Goal: Check status: Check status

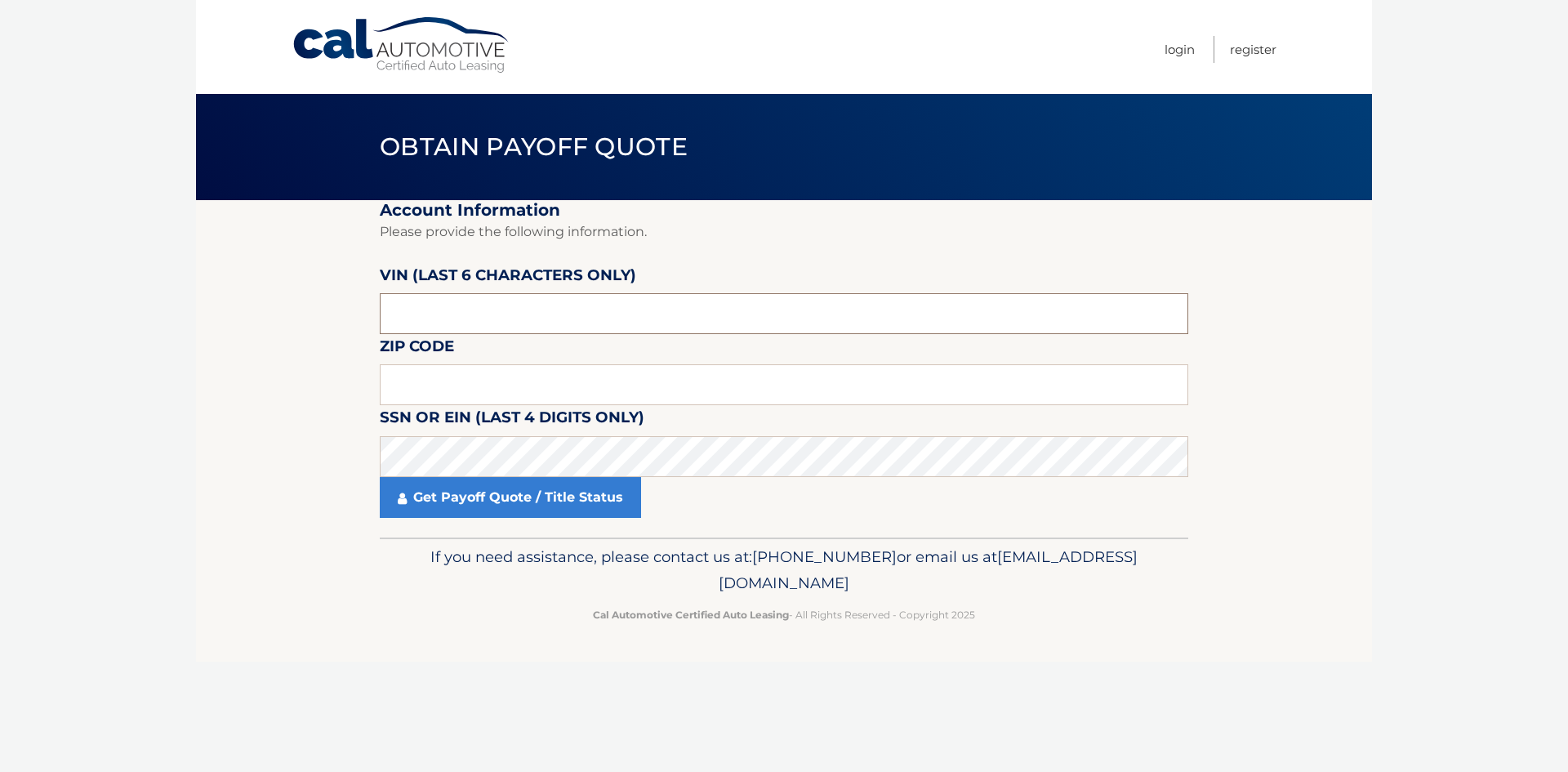
click at [454, 308] on input "text" at bounding box center [784, 313] width 808 height 41
drag, startPoint x: 332, startPoint y: 327, endPoint x: 275, endPoint y: 327, distance: 57.0
click at [276, 327] on section "Account Information Please provide the following information. [PERSON_NAME] (la…" at bounding box center [783, 369] width 1176 height 337
drag, startPoint x: 428, startPoint y: 315, endPoint x: 341, endPoint y: 323, distance: 87.4
click at [341, 323] on section "Account Information Please provide the following information. [PERSON_NAME] (la…" at bounding box center [783, 369] width 1176 height 337
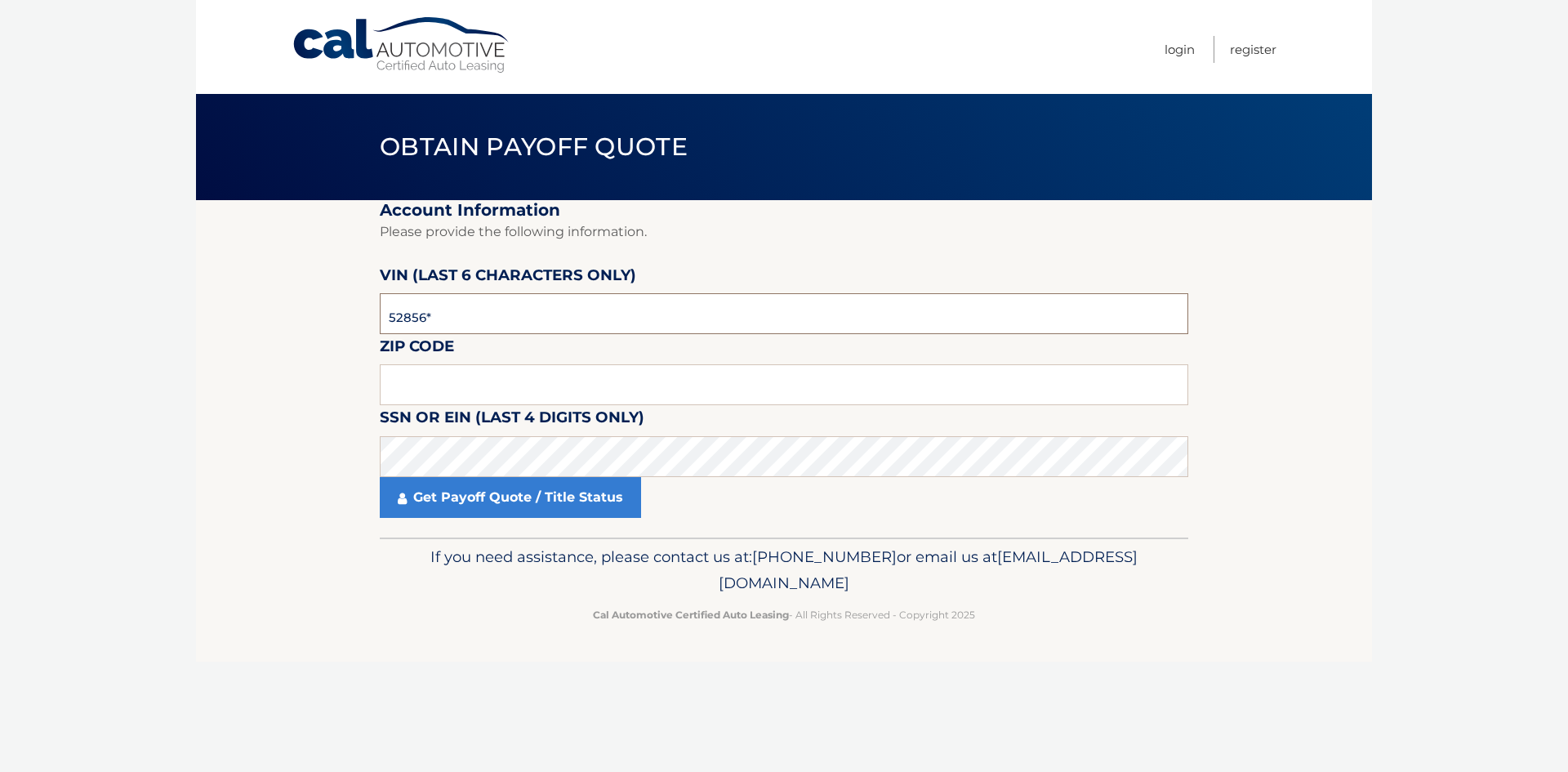
type input "528560"
type input "11050"
click button "For Originating Dealer" at bounding box center [0, 0] width 0 height 0
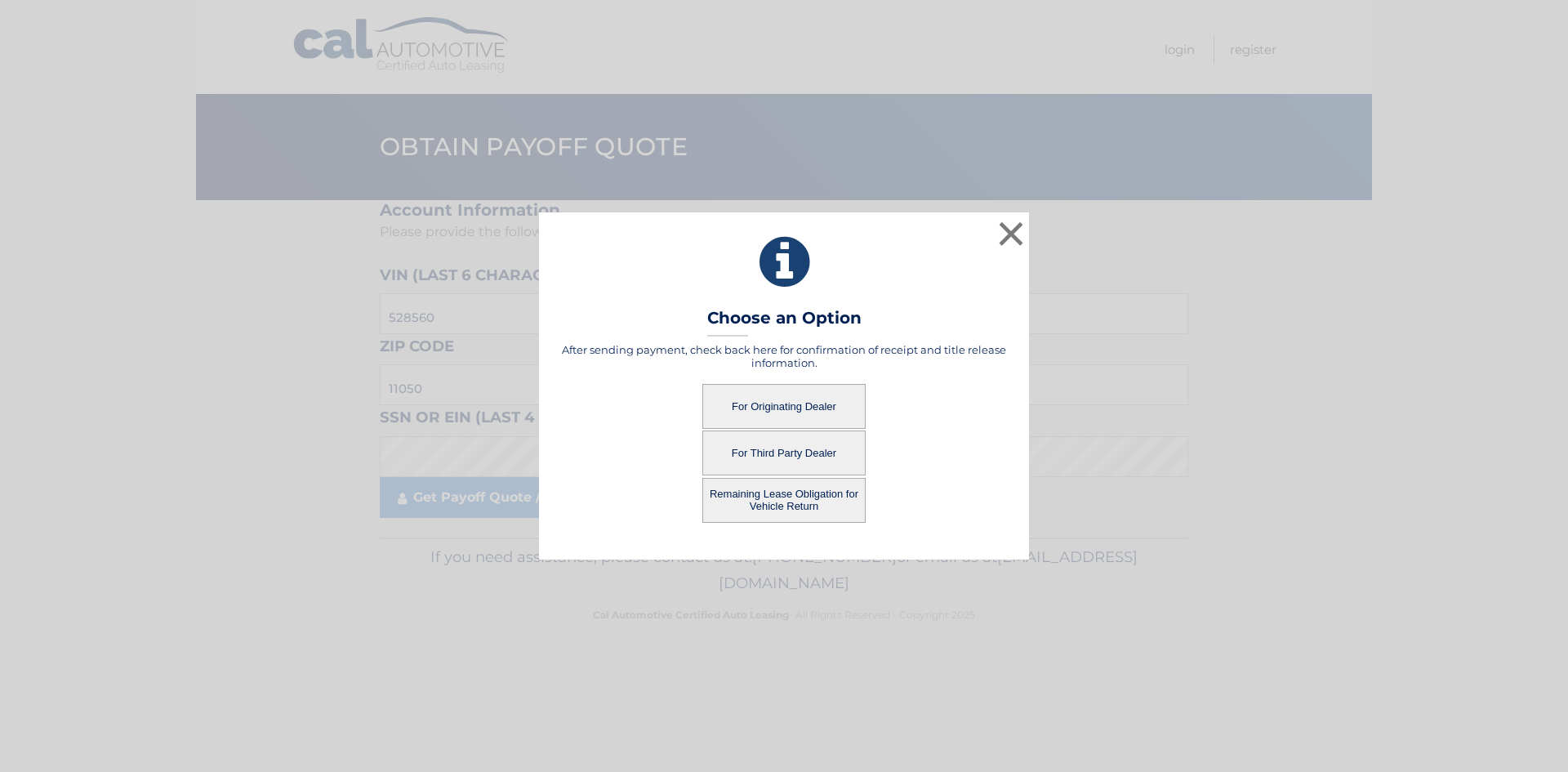
click at [795, 453] on button "For Third Party Dealer" at bounding box center [784, 453] width 164 height 45
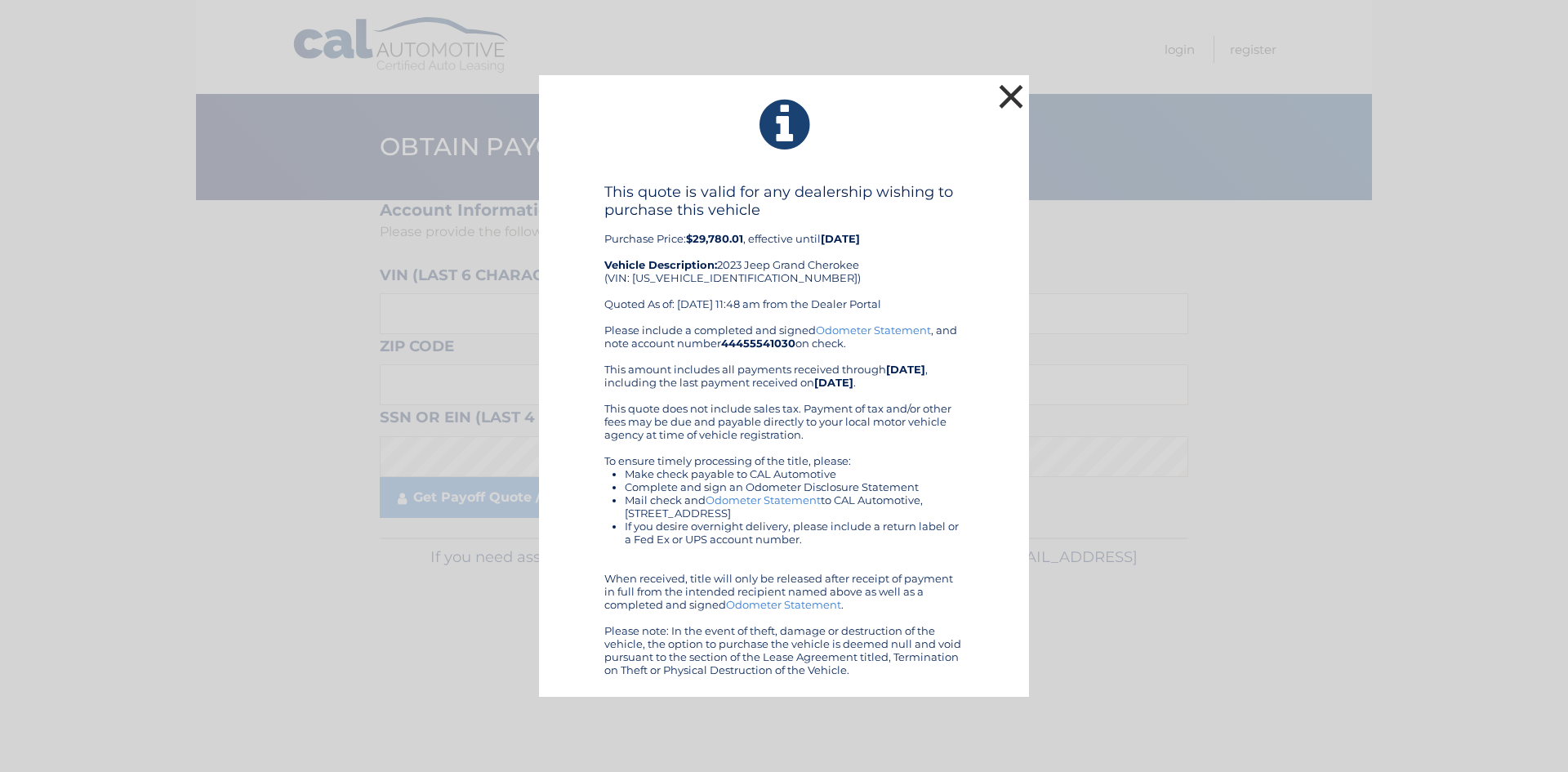
click at [1018, 89] on button "×" at bounding box center [1010, 96] width 33 height 33
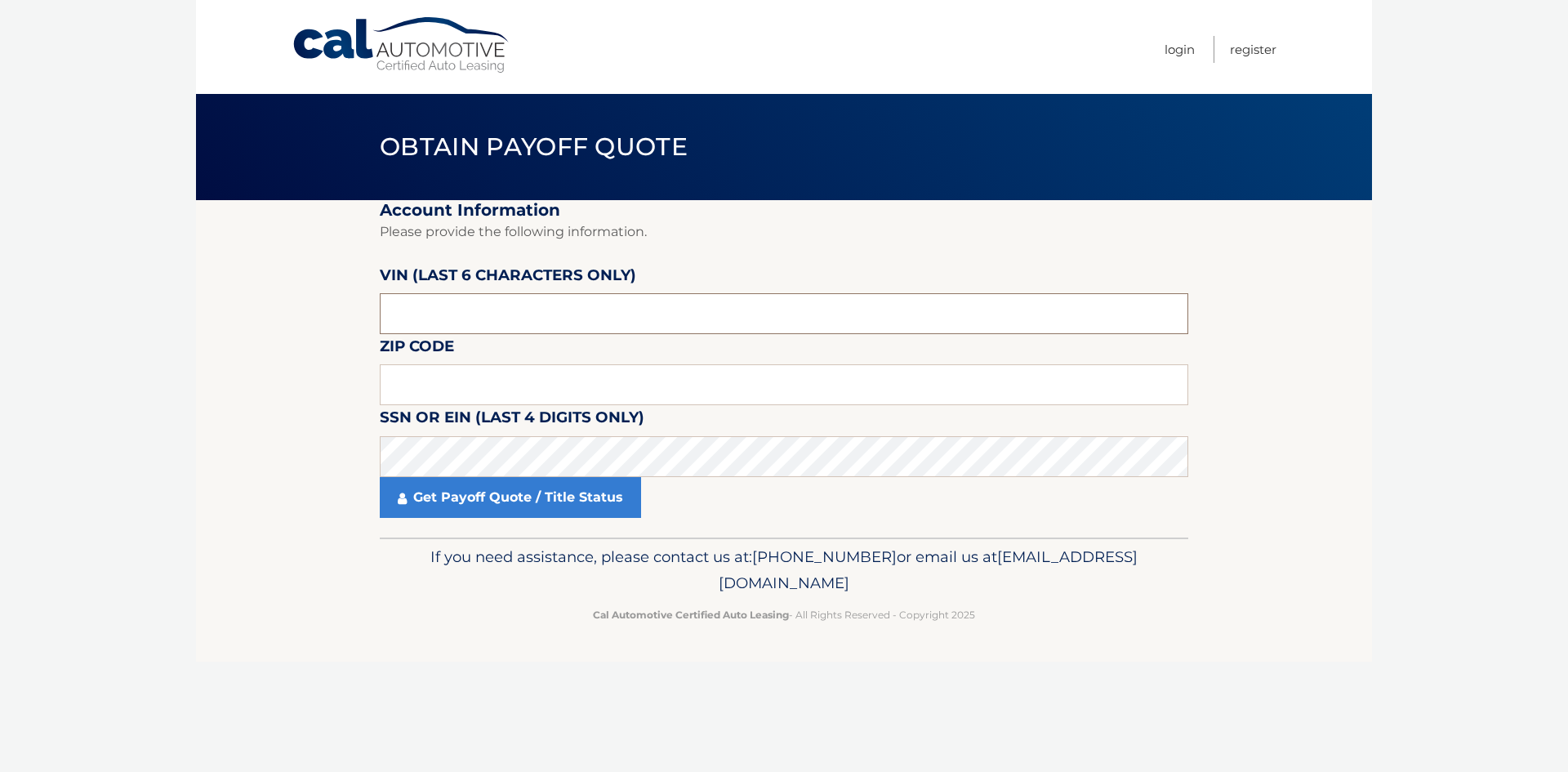
drag, startPoint x: 461, startPoint y: 312, endPoint x: 312, endPoint y: 318, distance: 149.1
click at [317, 318] on section "Account Information Please provide the following information. [PERSON_NAME] (la…" at bounding box center [783, 369] width 1176 height 337
type input "528560"
type input "11050"
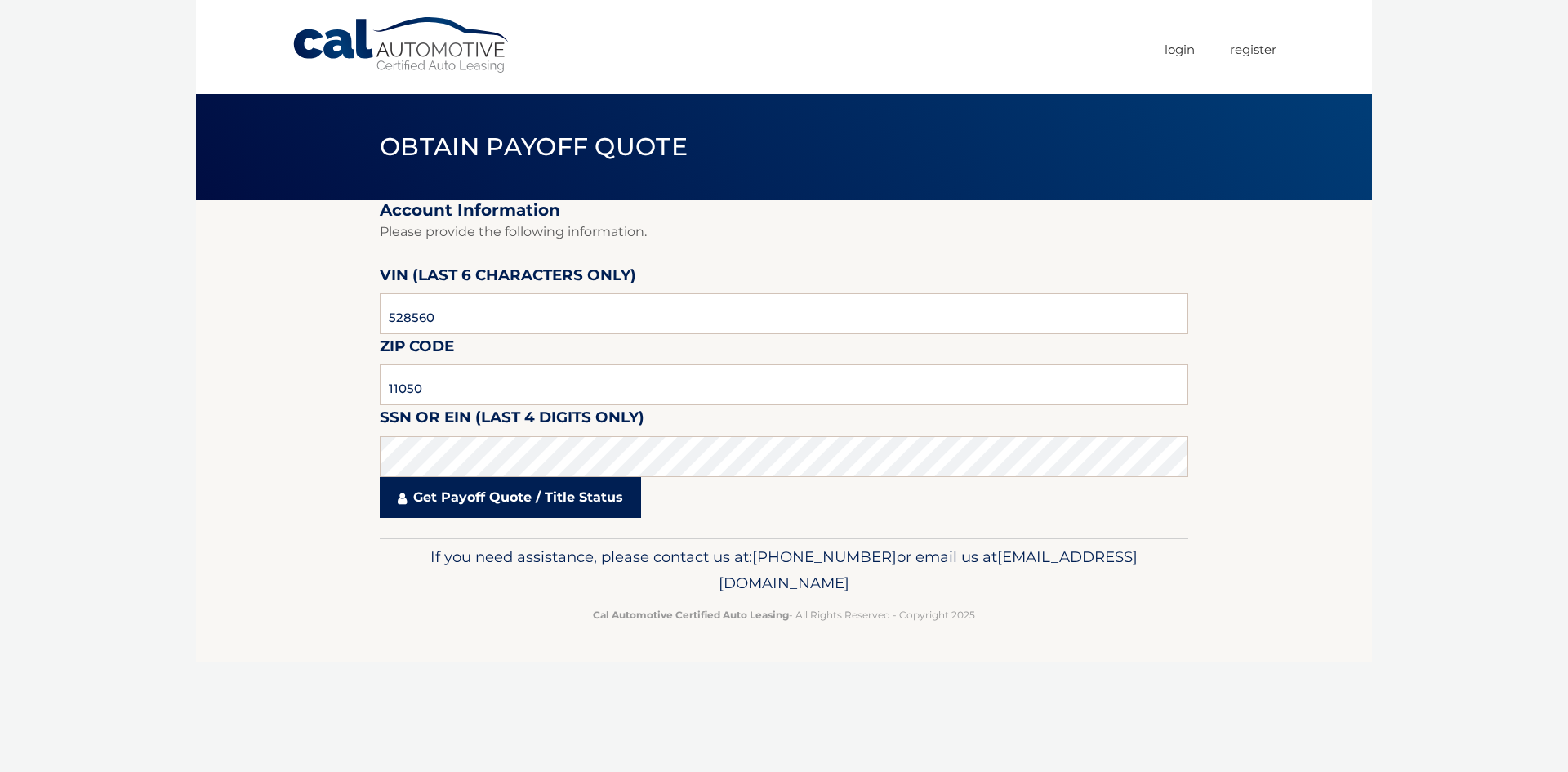
click at [504, 506] on link "Get Payoff Quote / Title Status" at bounding box center [510, 498] width 261 height 41
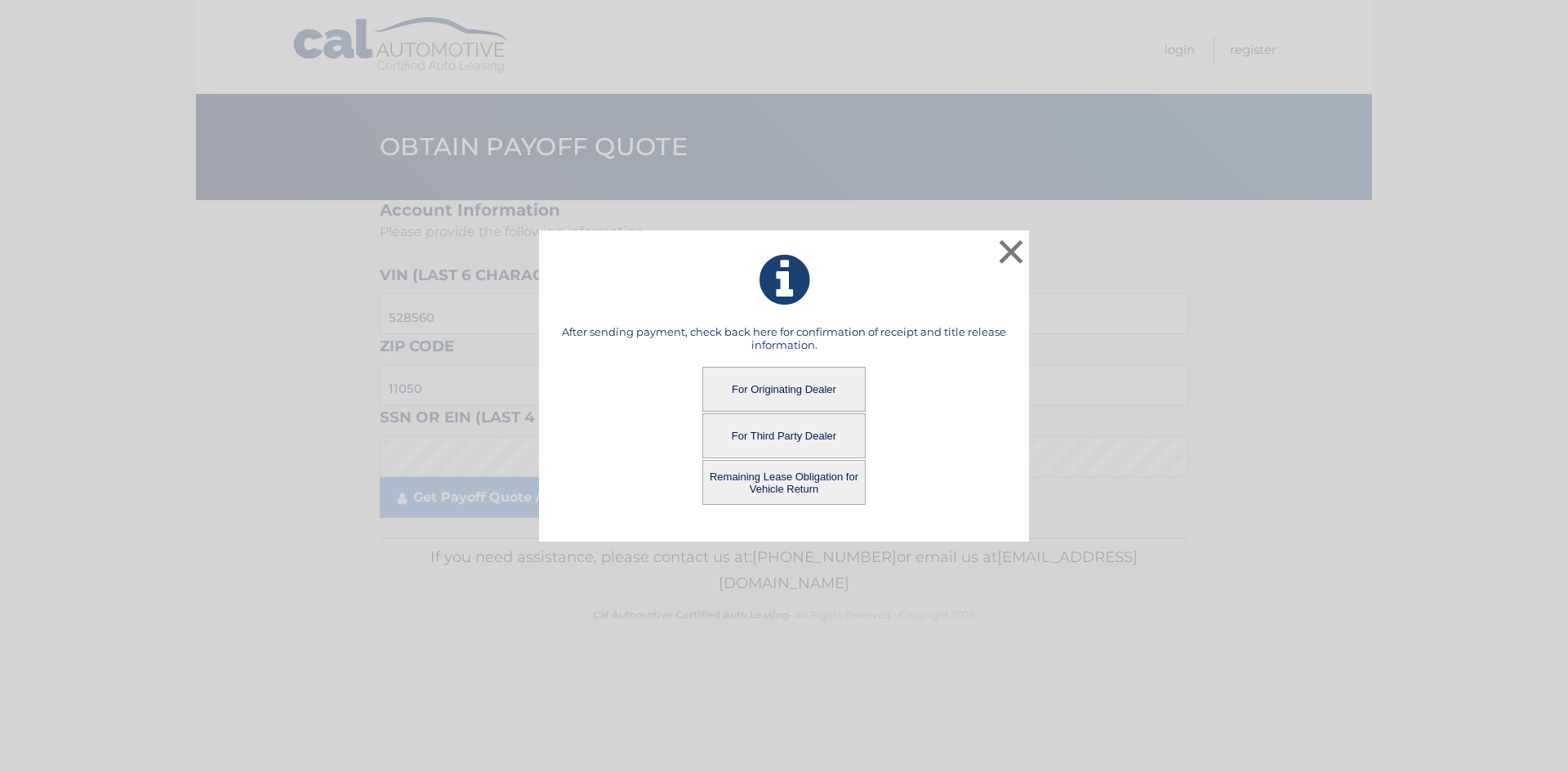
click at [790, 376] on button "For Originating Dealer" at bounding box center [784, 389] width 164 height 45
click at [770, 380] on button "For Originating Dealer" at bounding box center [784, 389] width 164 height 45
